Goal: Understand process/instructions: Learn how to perform a task or action

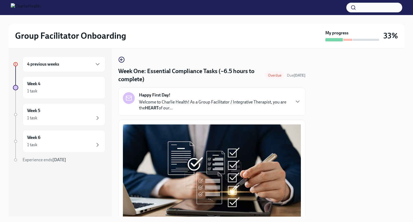
scroll to position [2, 0]
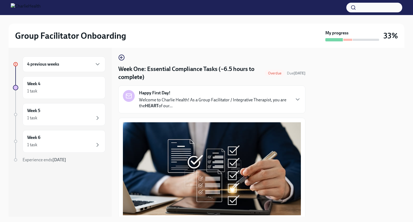
click at [236, 110] on div "Happy First Day! Welcome to Charlie Health! As a Group Facilitator / Integrativ…" at bounding box center [211, 99] width 187 height 28
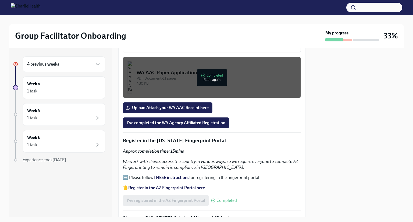
scroll to position [691, 0]
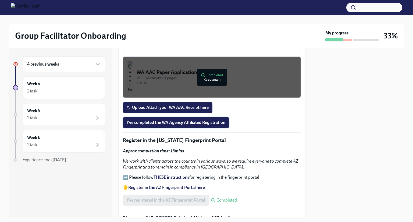
click at [194, 125] on span "I've completed the WA Agency Affiliated Registration" at bounding box center [176, 122] width 99 height 5
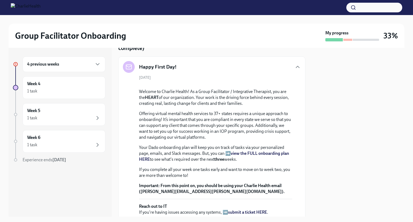
scroll to position [0, 0]
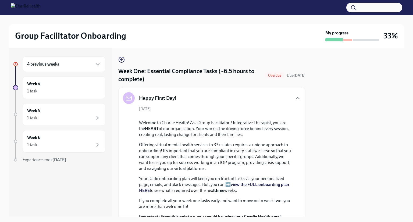
click at [270, 70] on div "Week One: Essential Compliance Tasks (~6.5 hours to complete) Overdue Due [DATE]" at bounding box center [211, 75] width 187 height 16
click at [73, 70] on div "4 previous weeks" at bounding box center [64, 64] width 83 height 16
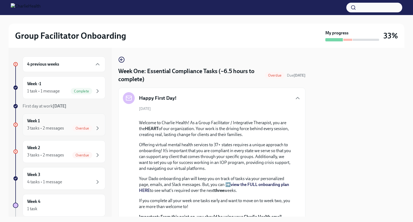
click at [59, 126] on div "3 tasks • 2 messages" at bounding box center [45, 128] width 37 height 6
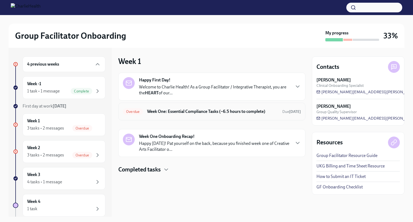
click at [176, 109] on h6 "Week One: Essential Compliance Tasks (~6.5 hours to complete)" at bounding box center [212, 112] width 131 height 6
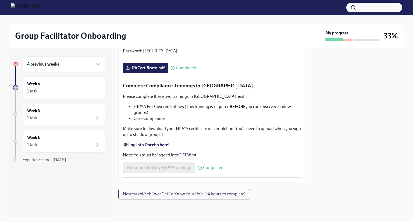
scroll to position [1251, 0]
click at [172, 193] on span "Next task : Week Two: Get To Know Your Role (~4 hours to complete)" at bounding box center [184, 193] width 122 height 5
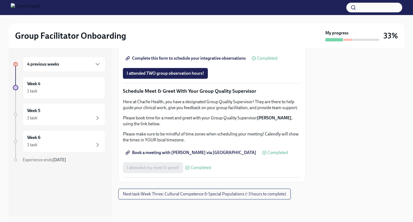
scroll to position [511, 0]
click at [78, 87] on div "Week 4 1 task" at bounding box center [64, 87] width 74 height 13
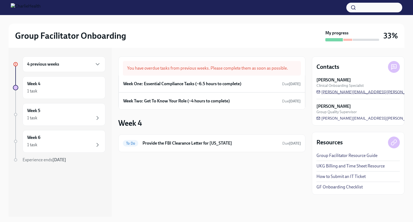
click at [328, 93] on span "[PERSON_NAME][EMAIL_ADDRESS][PERSON_NAME][DOMAIN_NAME]" at bounding box center [383, 91] width 134 height 5
